Goal: Task Accomplishment & Management: Manage account settings

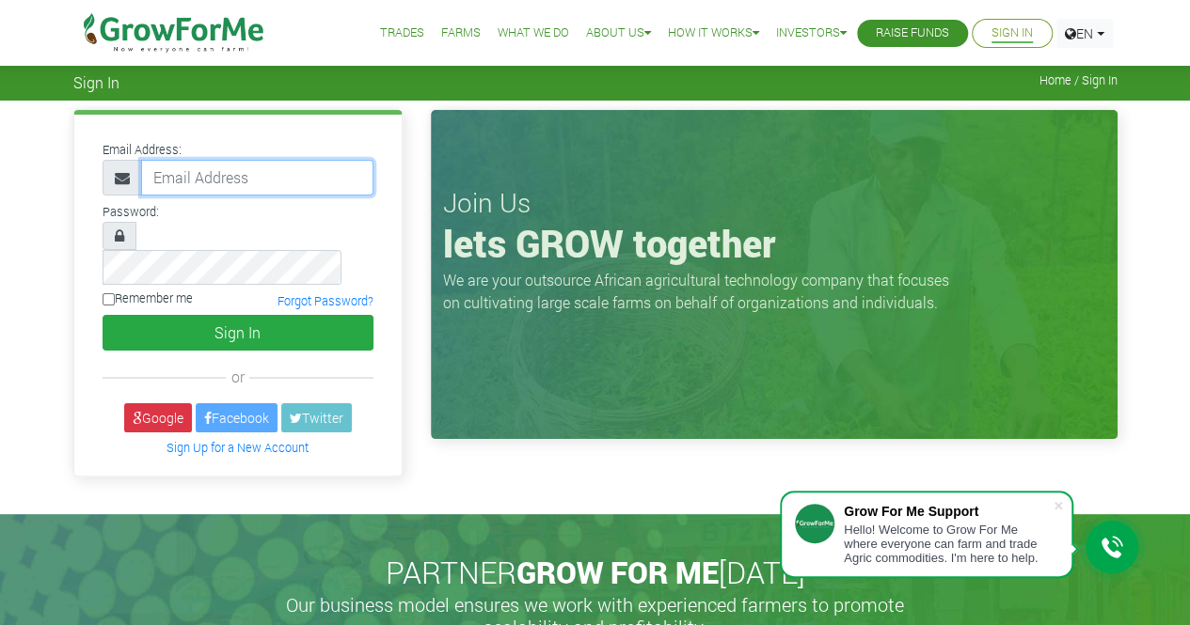
type input "233245078004@growforme.com"
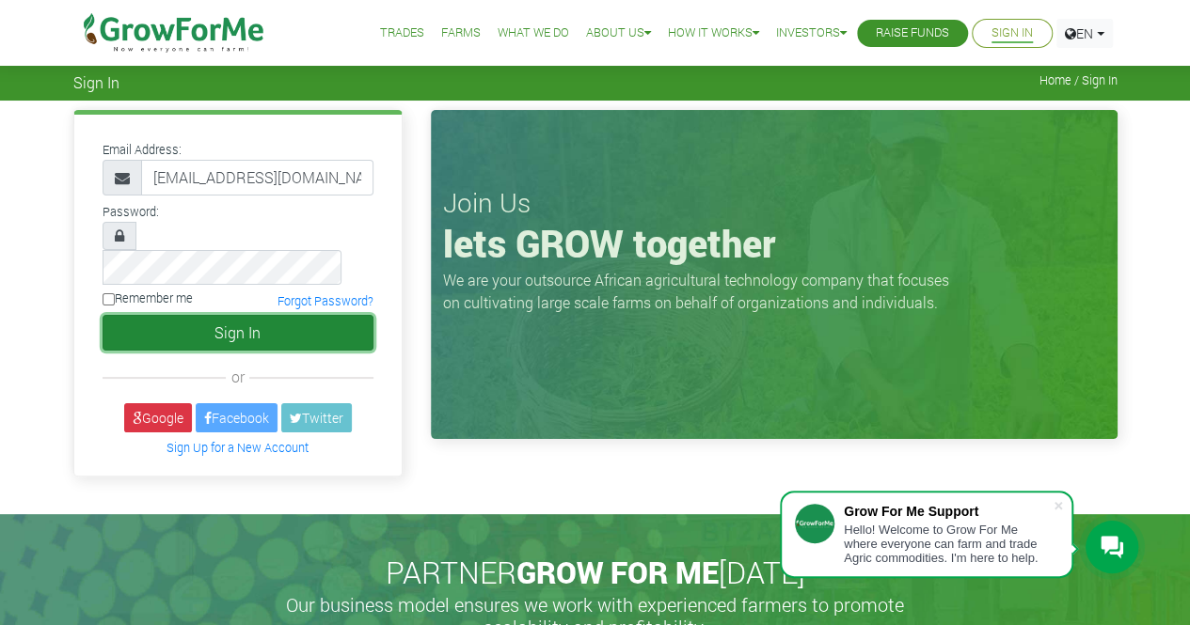
click at [273, 315] on button "Sign In" at bounding box center [238, 333] width 271 height 36
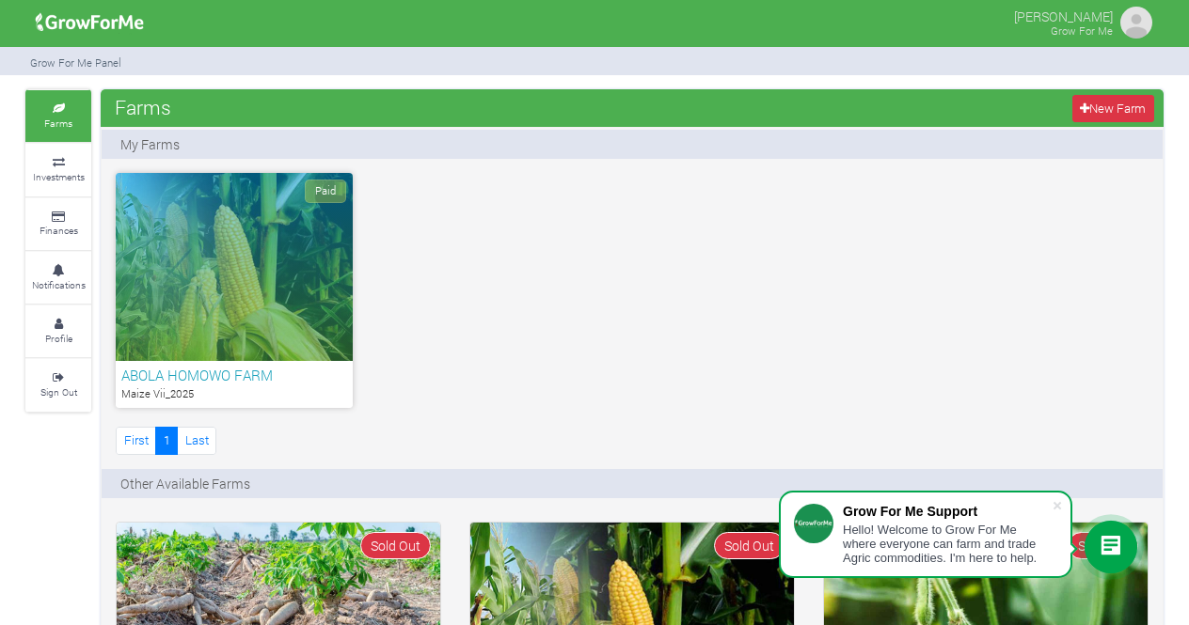
click at [237, 370] on h6 "ABOLA HOMOWO FARM" at bounding box center [234, 375] width 226 height 17
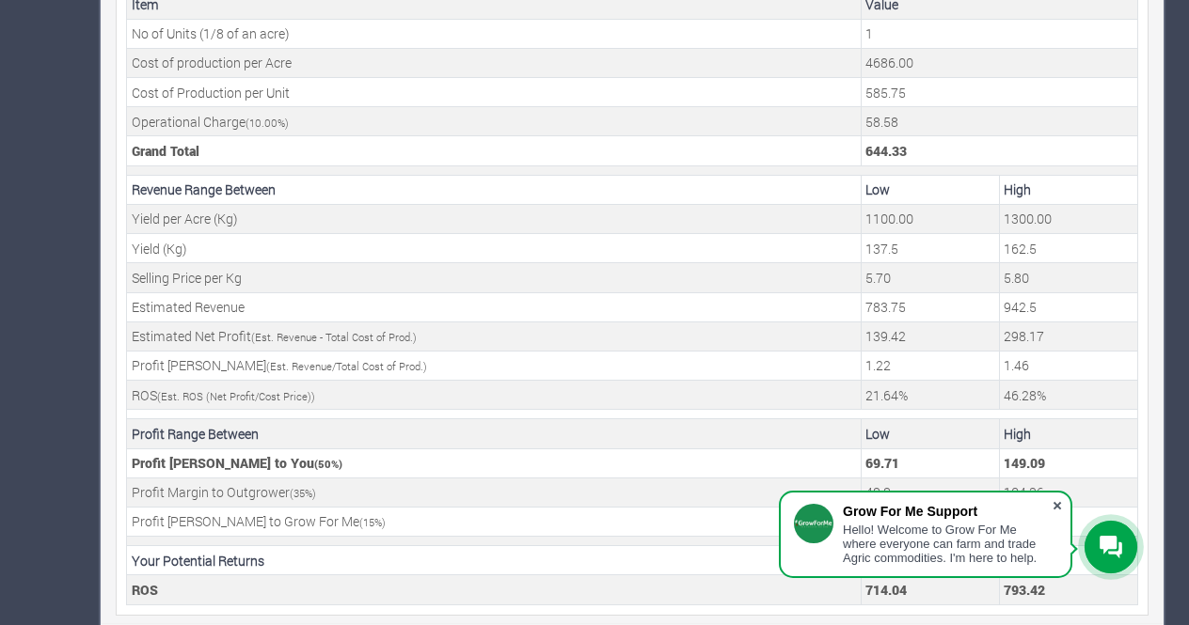
click at [1058, 503] on span at bounding box center [1057, 506] width 19 height 19
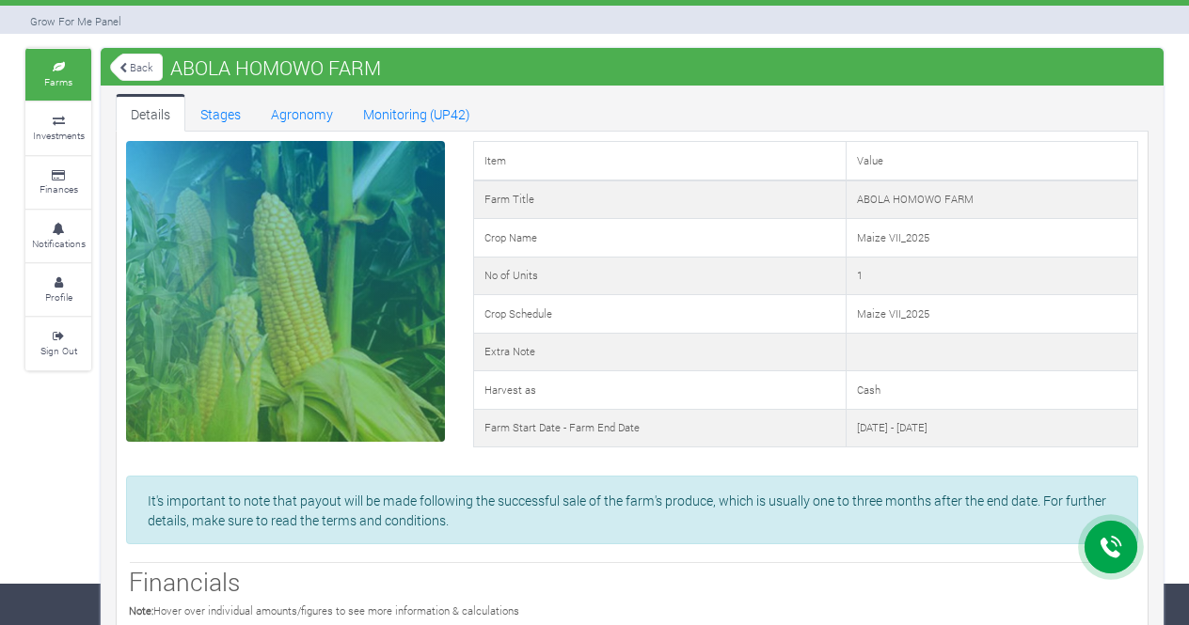
scroll to position [40, 0]
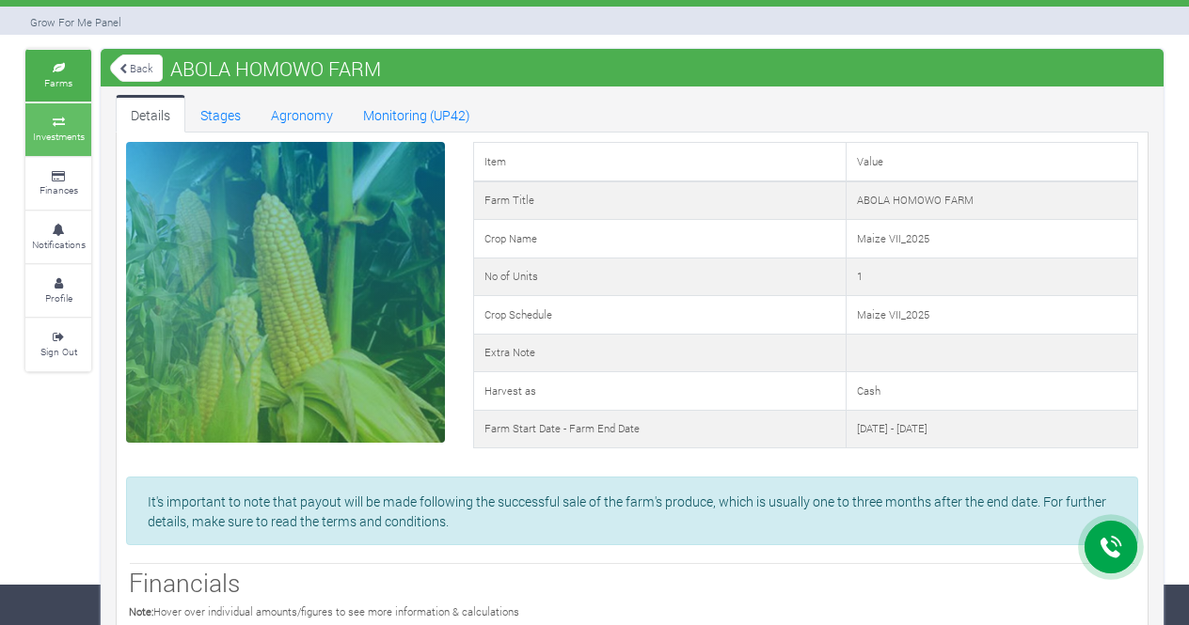
click at [55, 121] on icon at bounding box center [58, 122] width 56 height 9
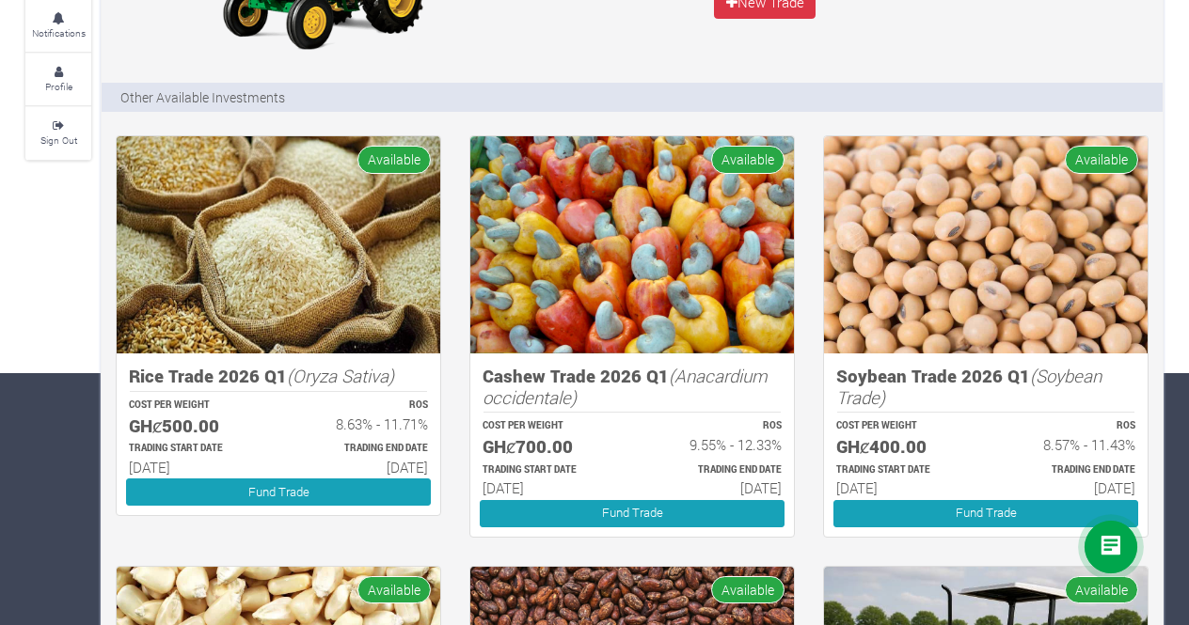
scroll to position [250, 0]
